Goal: Task Accomplishment & Management: Use online tool/utility

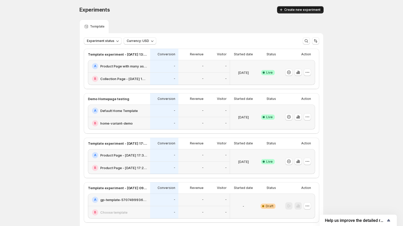
click at [308, 11] on span "Create new experiment" at bounding box center [302, 10] width 36 height 4
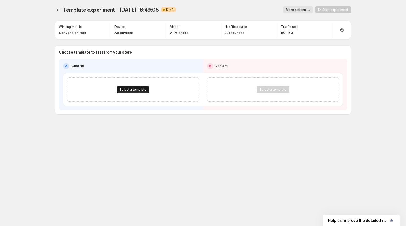
click at [138, 88] on span "Select a template" at bounding box center [133, 89] width 27 height 4
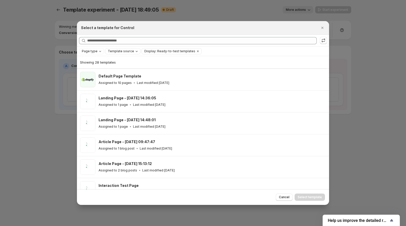
click at [127, 51] on span "Template source" at bounding box center [121, 51] width 26 height 4
click at [90, 52] on span "Page type" at bounding box center [90, 51] width 16 height 4
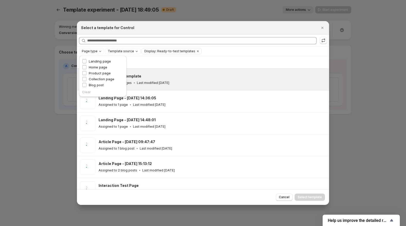
click at [176, 86] on div "Default Page Template Assigned to 10 pages Last modified [DATE]" at bounding box center [211, 79] width 227 height 15
click at [37, 134] on div at bounding box center [203, 113] width 406 height 226
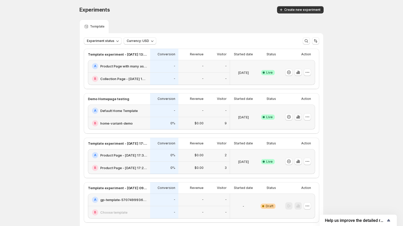
click at [299, 117] on icon "button" at bounding box center [298, 116] width 1 height 3
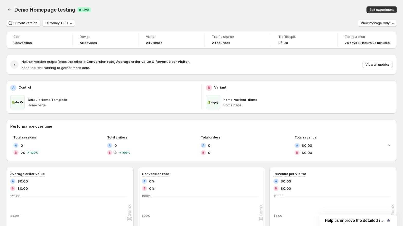
click at [17, 104] on span at bounding box center [17, 102] width 14 height 14
click at [381, 12] on button "Edit experiment" at bounding box center [382, 9] width 30 height 7
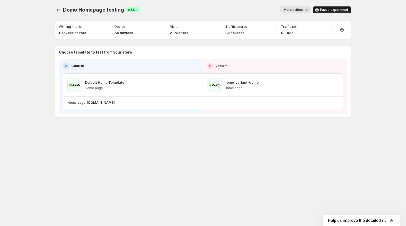
click at [325, 12] on span "Pause experiment" at bounding box center [334, 10] width 28 height 4
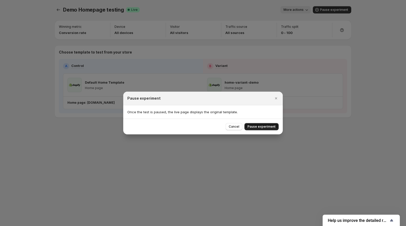
click at [263, 124] on button "Pause experiment" at bounding box center [261, 126] width 34 height 7
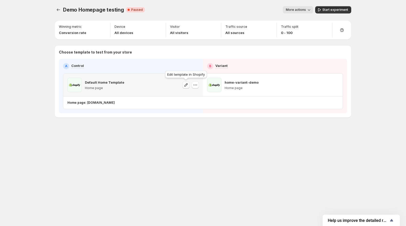
click at [188, 85] on icon "button" at bounding box center [185, 84] width 5 height 5
click at [197, 85] on icon "button" at bounding box center [196, 85] width 1 height 1
click at [196, 94] on span "Change template" at bounding box center [196, 95] width 28 height 4
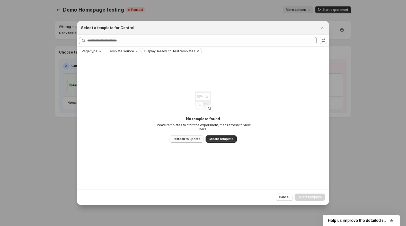
click at [197, 135] on button "Refresh to update" at bounding box center [186, 138] width 34 height 7
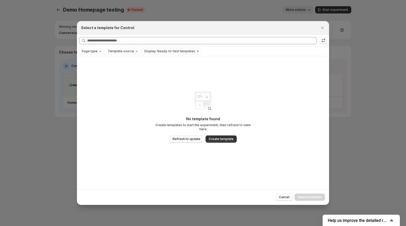
click at [182, 137] on span "Refresh to update" at bounding box center [186, 139] width 28 height 4
click at [322, 26] on icon "Close" at bounding box center [322, 27] width 5 height 5
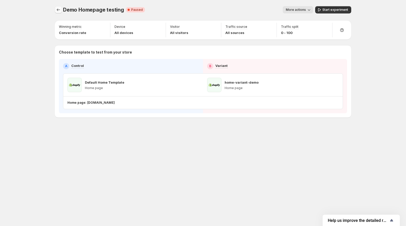
click at [58, 12] on icon "Experiments" at bounding box center [58, 9] width 5 height 5
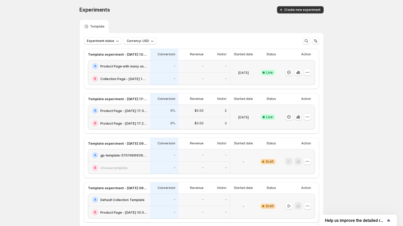
click at [299, 117] on icon "button" at bounding box center [298, 116] width 1 height 3
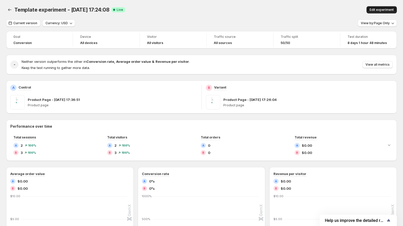
click at [382, 8] on button "Edit experiment" at bounding box center [382, 9] width 30 height 7
